Goal: Find specific page/section: Find specific page/section

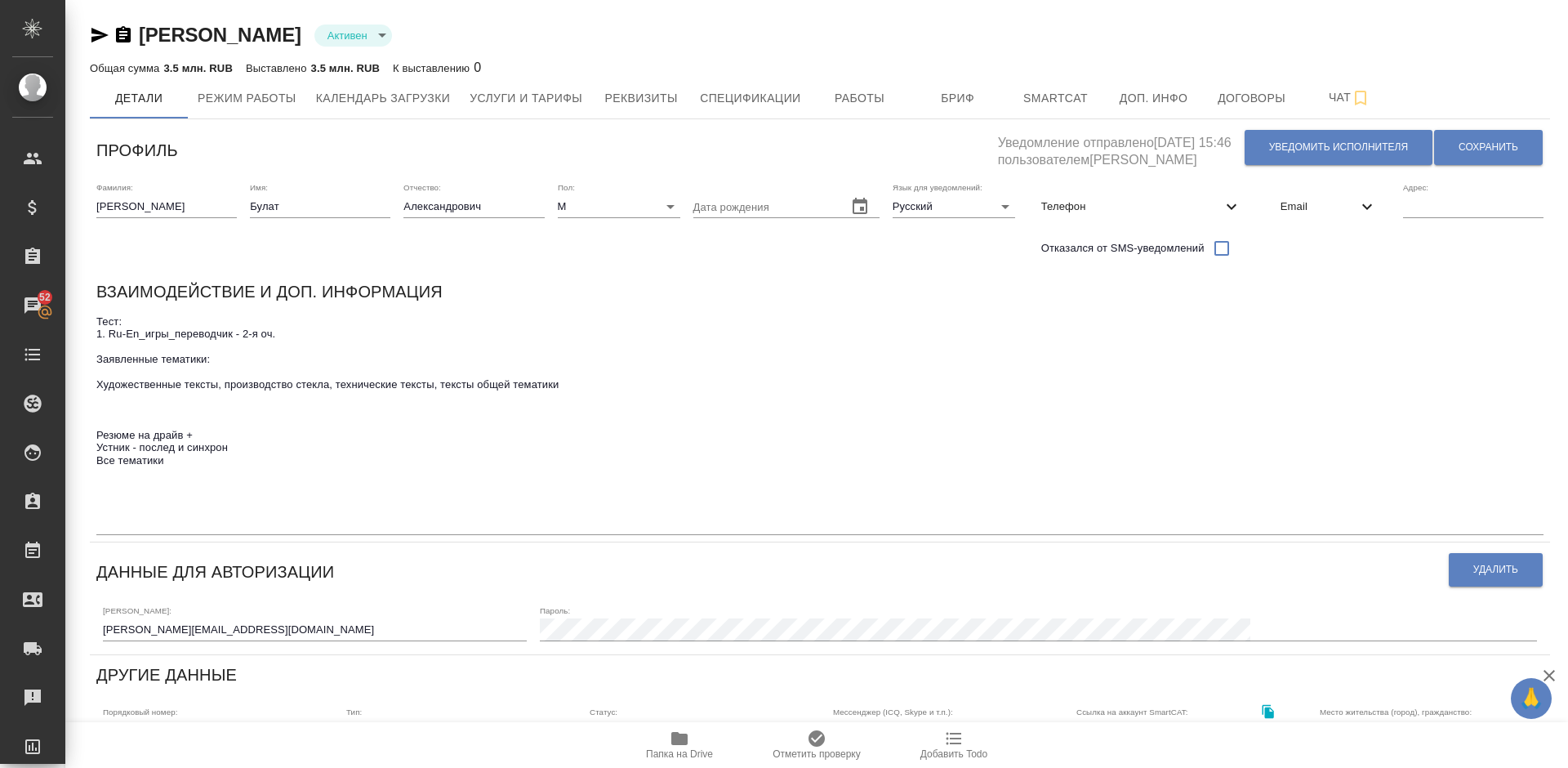
click at [680, 563] on icon "button" at bounding box center [679, 737] width 17 height 13
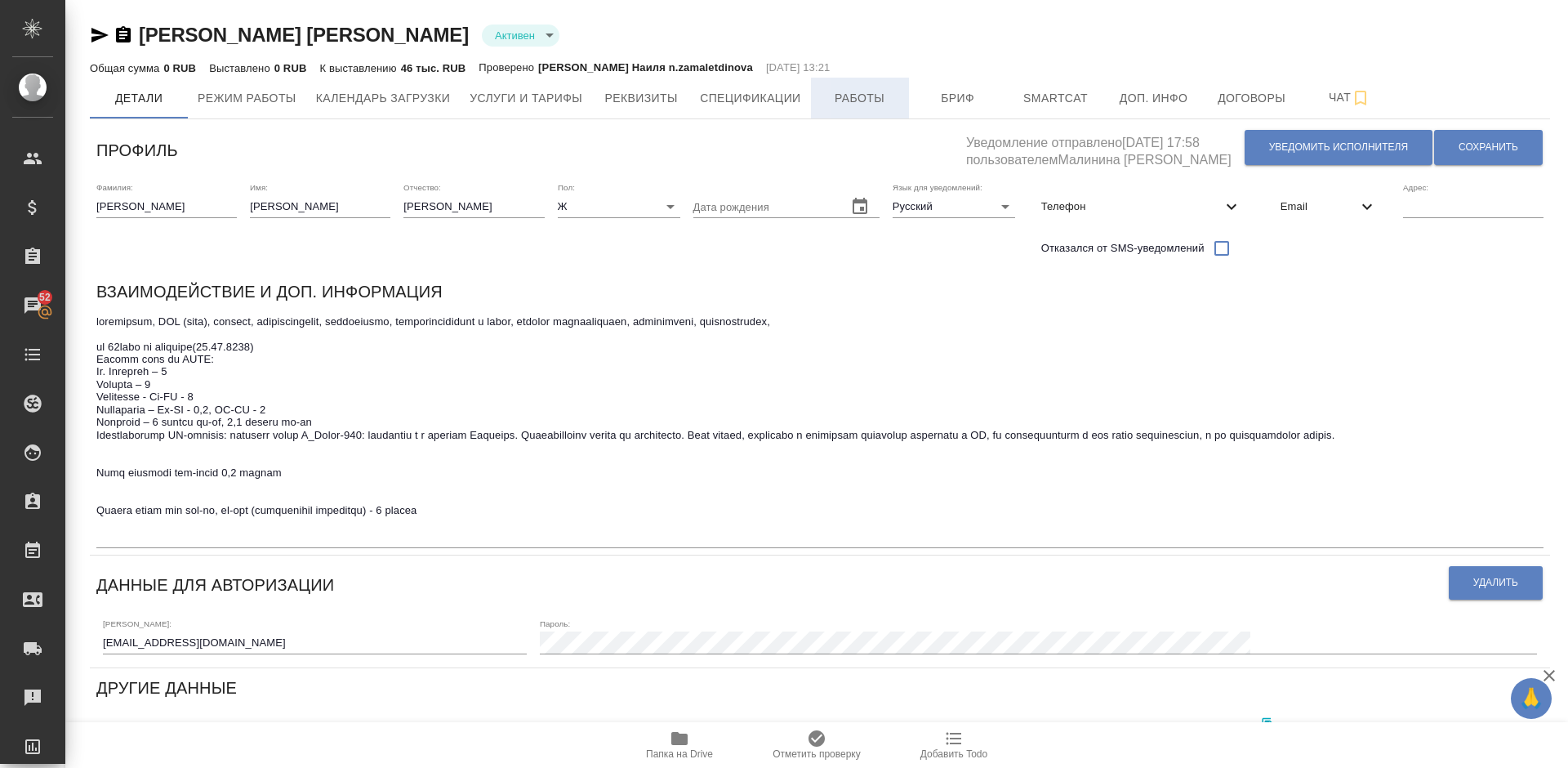
click at [860, 108] on span "Работы" at bounding box center [860, 98] width 78 height 21
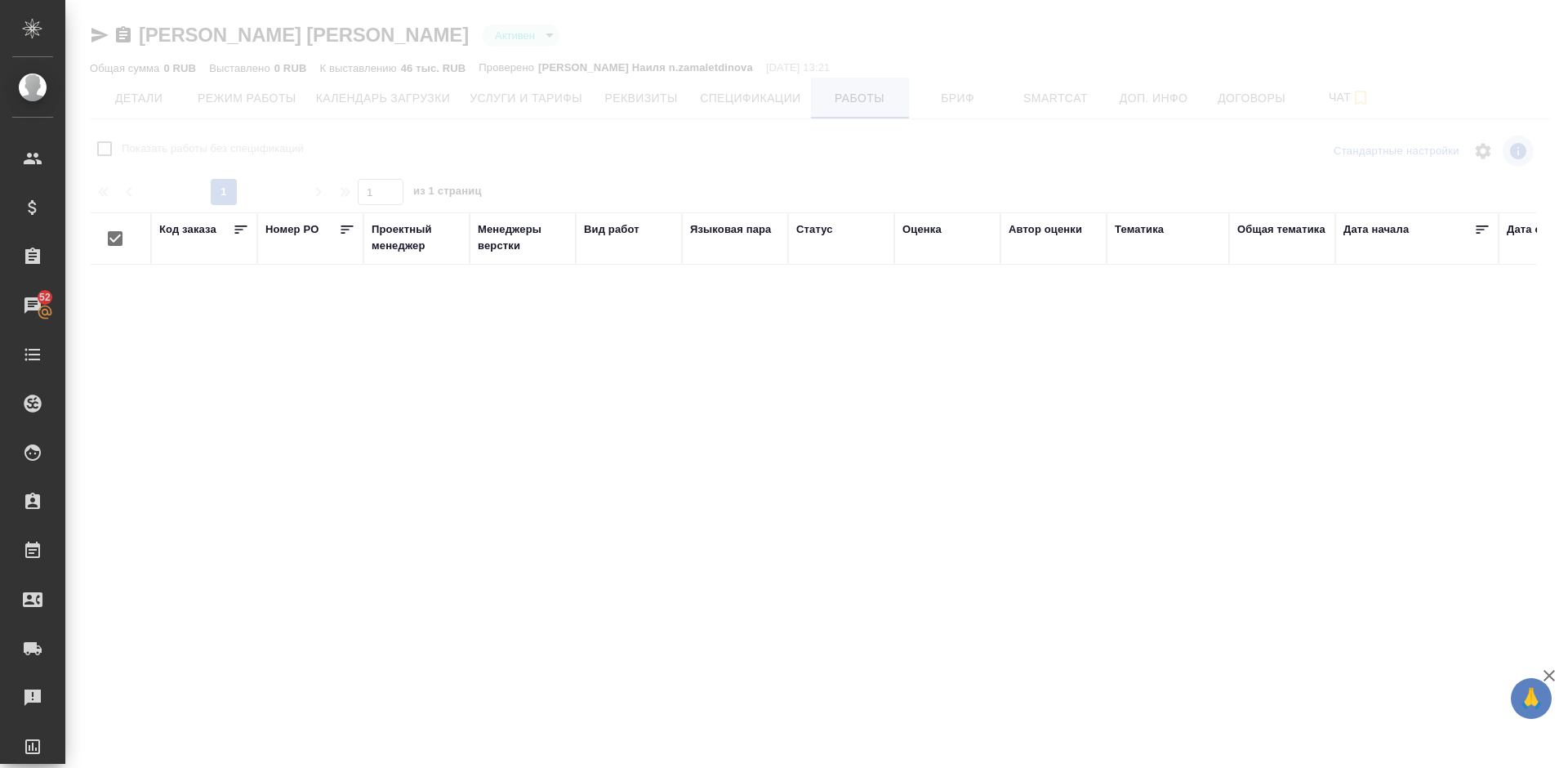
checkbox input "false"
